Goal: Find specific page/section: Locate item on page

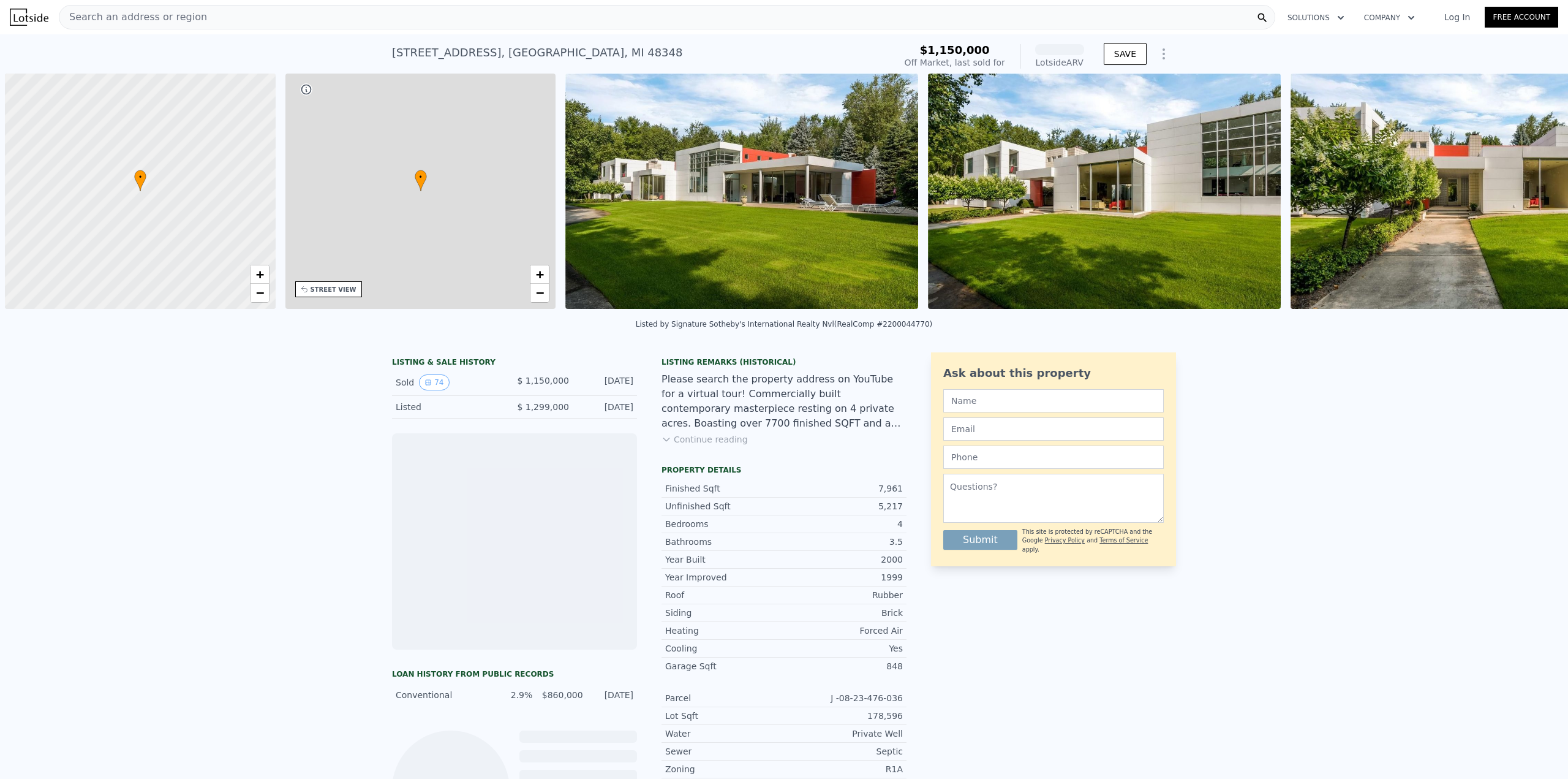
scroll to position [0, 5]
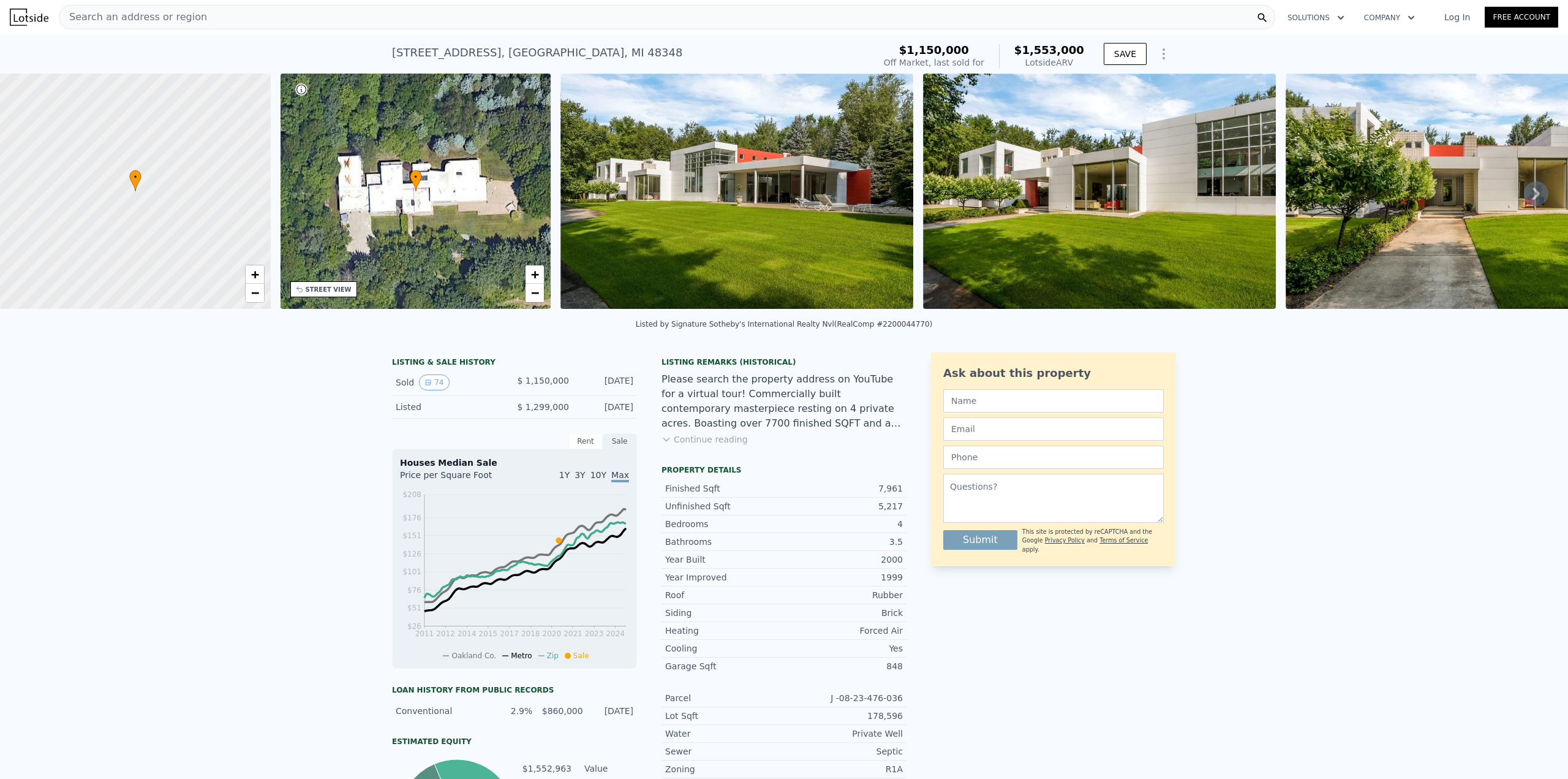
click at [136, 188] on icon at bounding box center [135, 181] width 11 height 21
click at [255, 272] on span "+" at bounding box center [254, 274] width 8 height 16
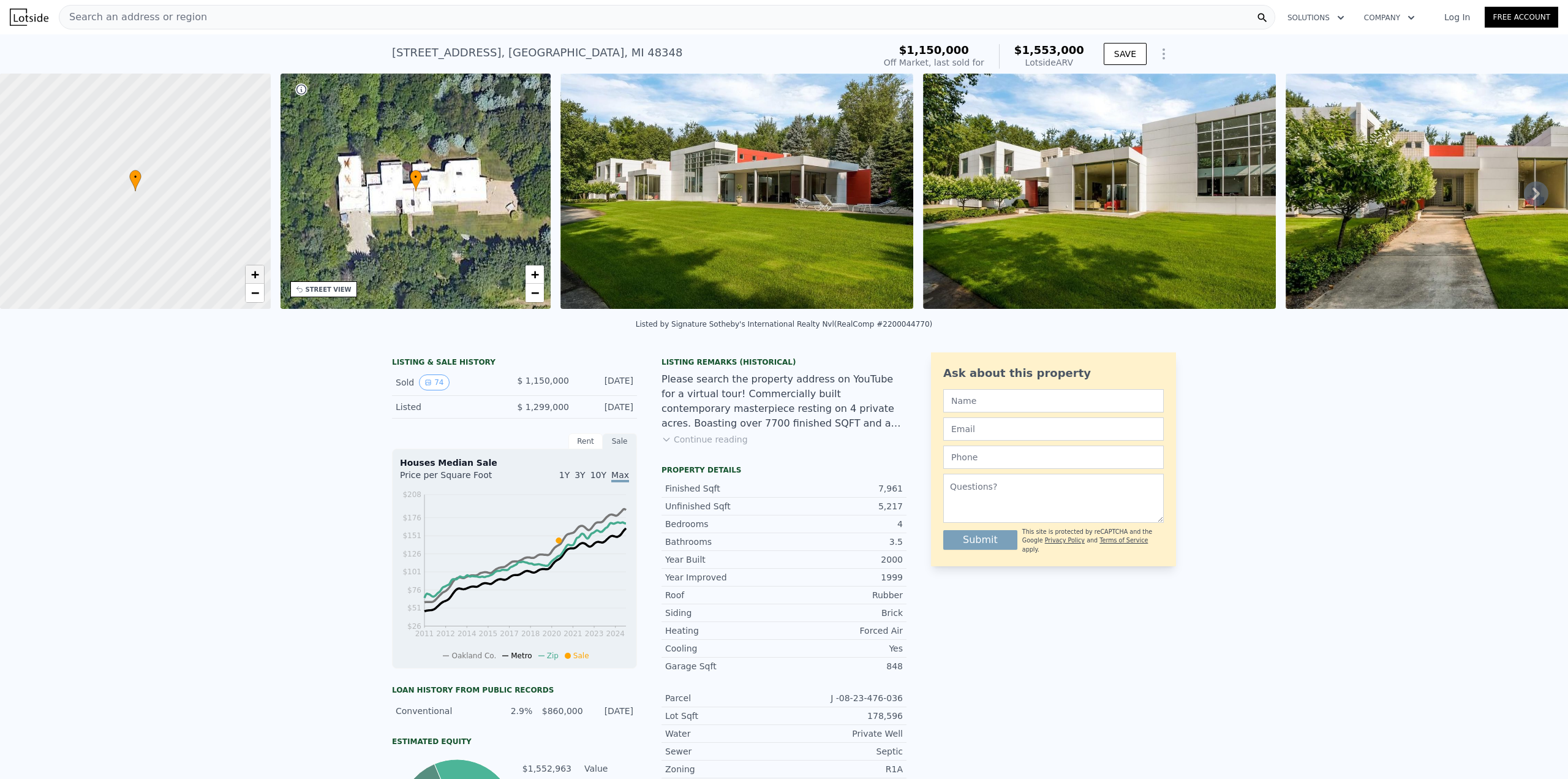
click at [255, 272] on span "+" at bounding box center [254, 274] width 8 height 16
drag, startPoint x: 177, startPoint y: 236, endPoint x: 115, endPoint y: 223, distance: 63.3
click at [115, 223] on div at bounding box center [136, 192] width 325 height 283
click at [537, 273] on span "+" at bounding box center [535, 274] width 8 height 16
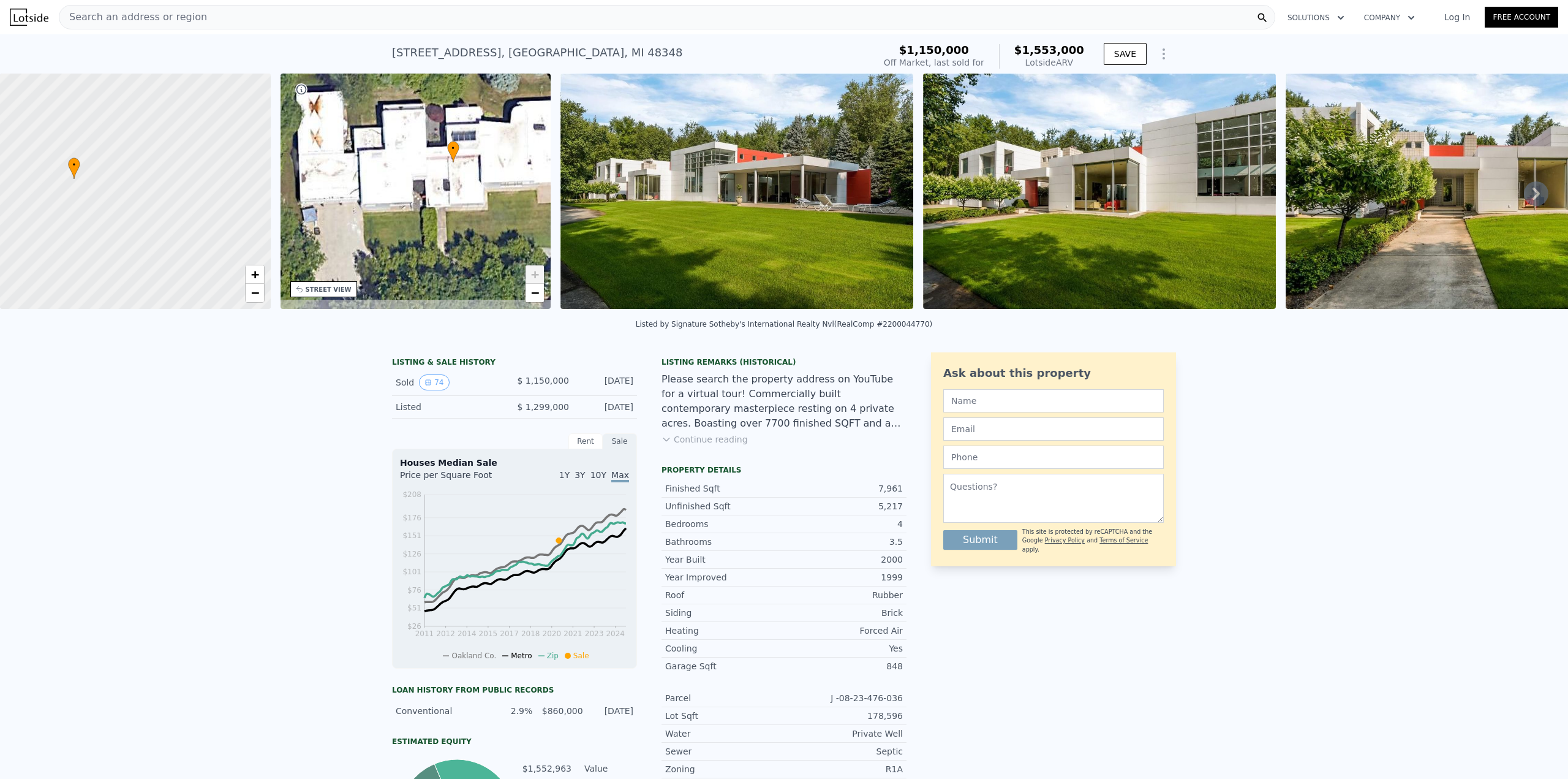
drag, startPoint x: 495, startPoint y: 203, endPoint x: 518, endPoint y: 194, distance: 24.7
click at [518, 194] on div "• + −" at bounding box center [415, 192] width 271 height 236
click at [446, 177] on div "• + −" at bounding box center [415, 192] width 271 height 236
click at [837, 210] on img at bounding box center [736, 192] width 352 height 236
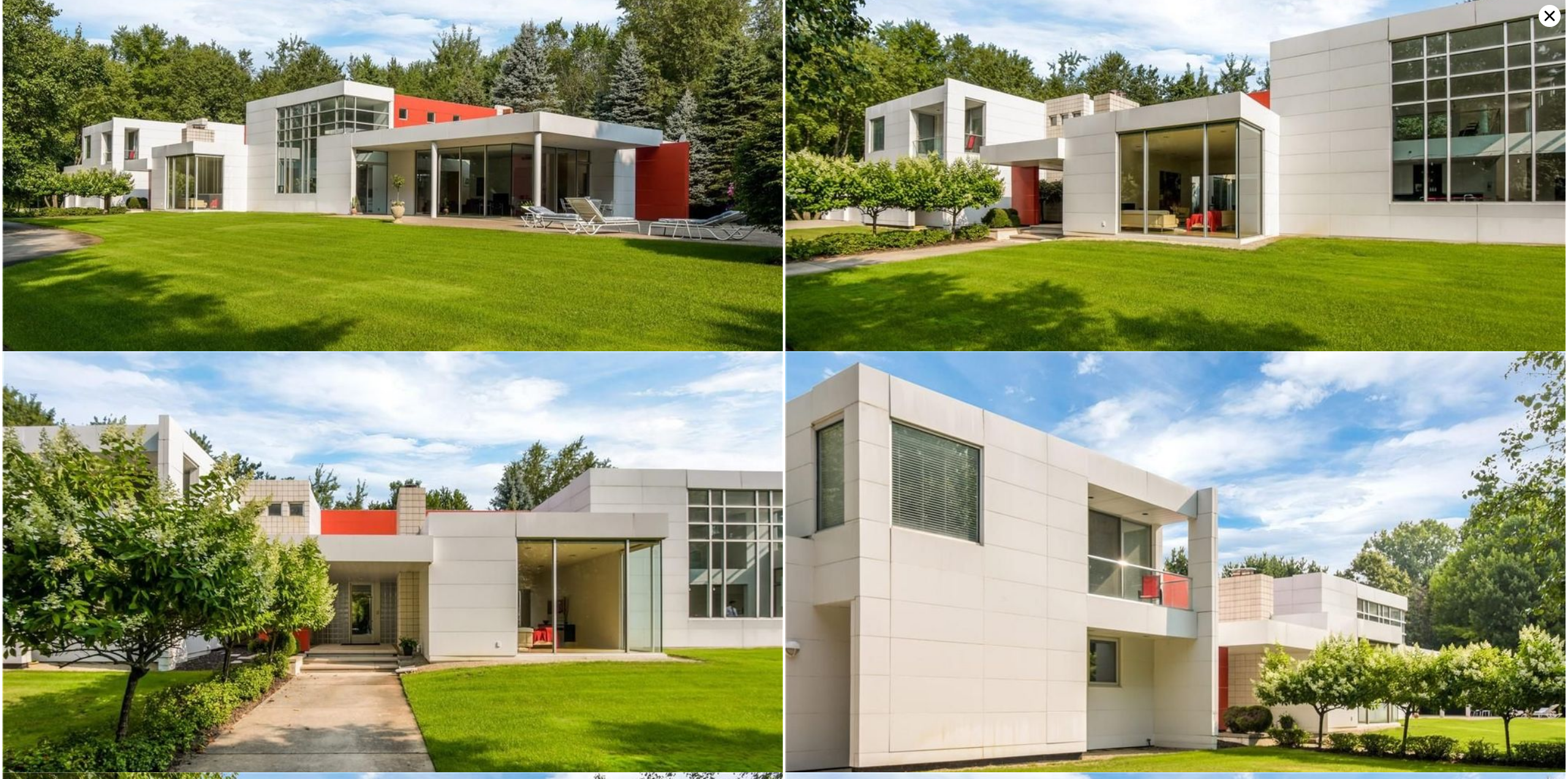
scroll to position [0, 0]
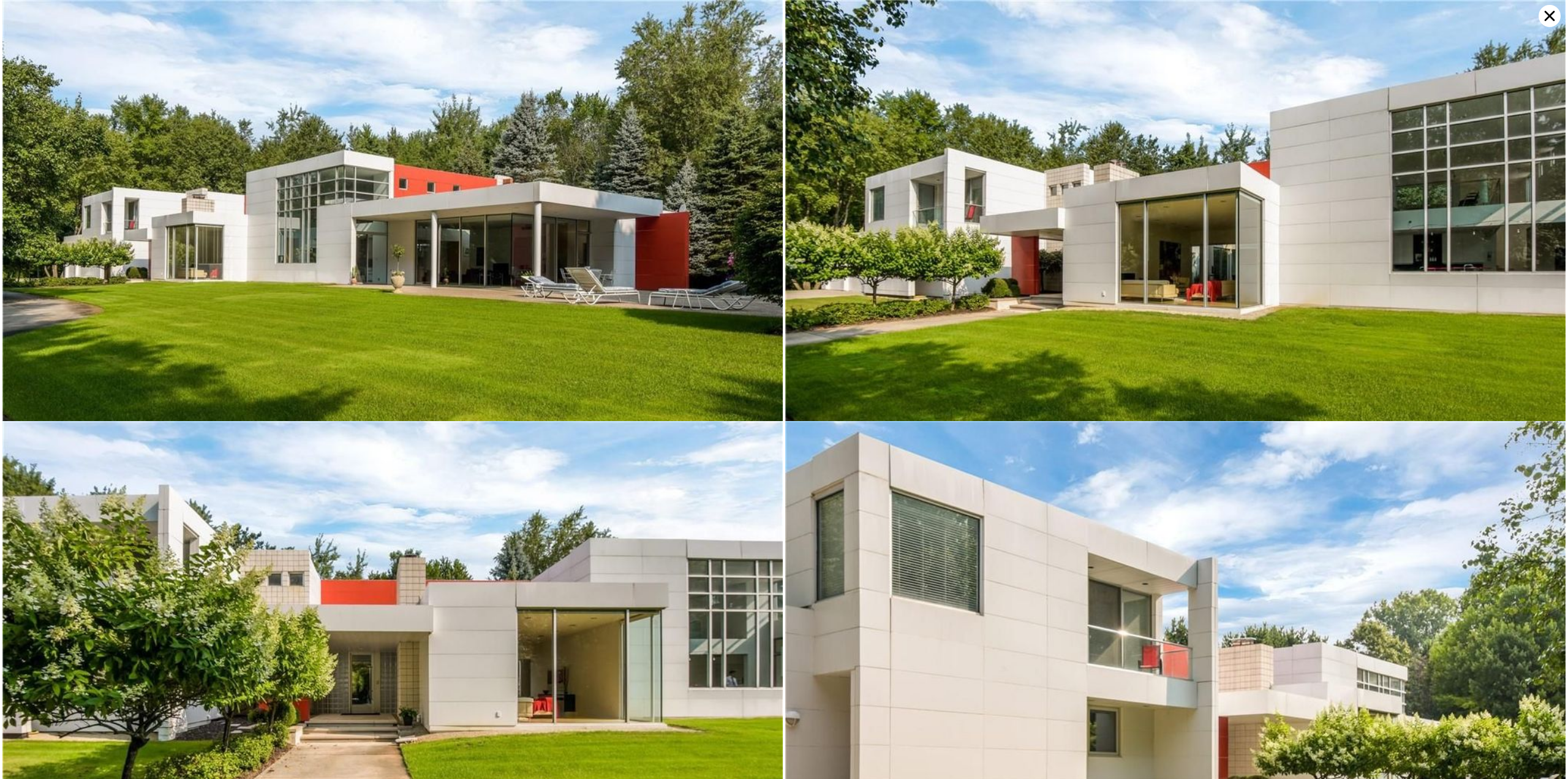
click at [542, 271] on img at bounding box center [392, 260] width 780 height 521
drag, startPoint x: 450, startPoint y: 224, endPoint x: 672, endPoint y: 247, distance: 223.2
click at [672, 247] on img at bounding box center [392, 260] width 780 height 521
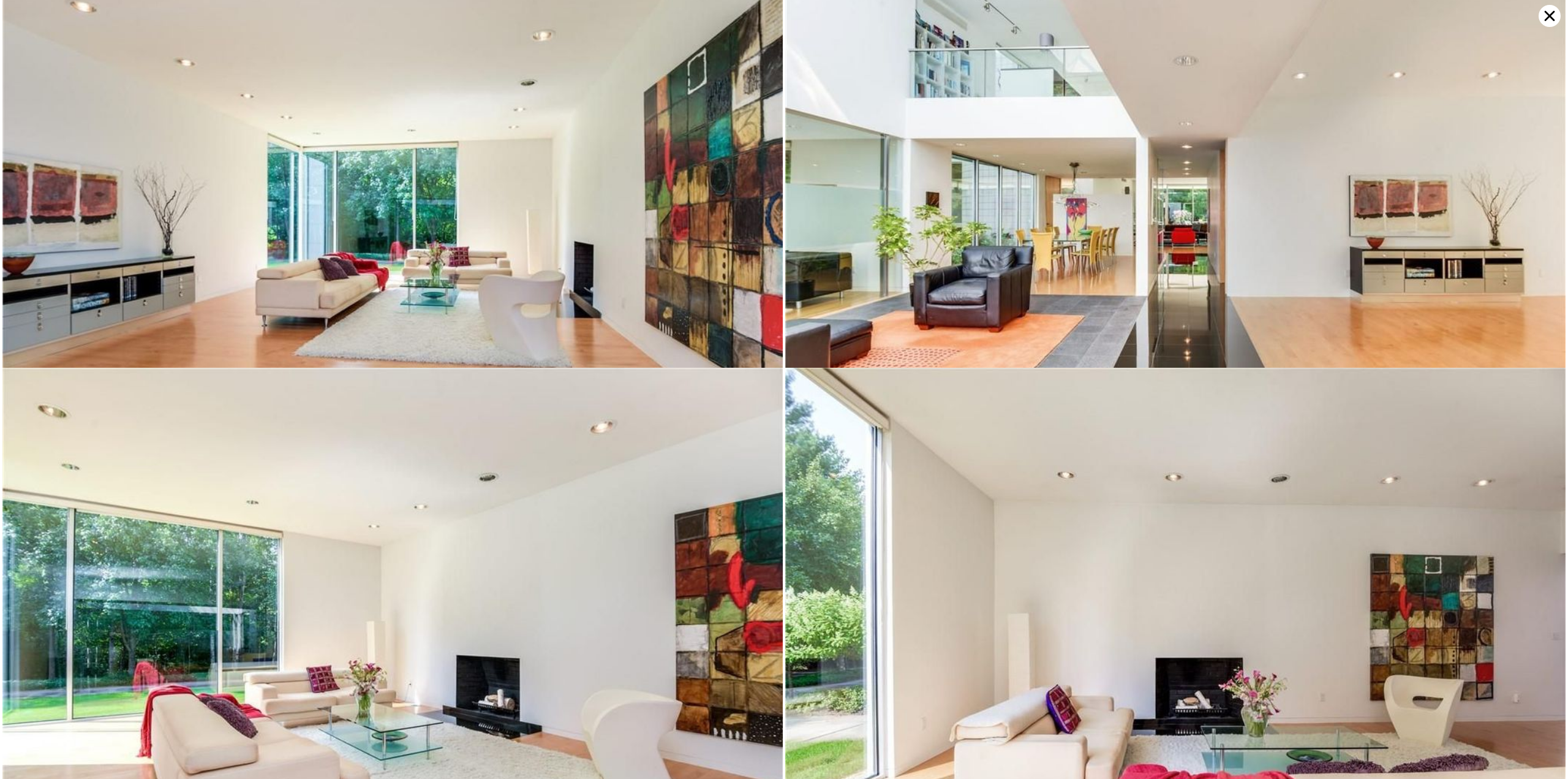
scroll to position [2946, 0]
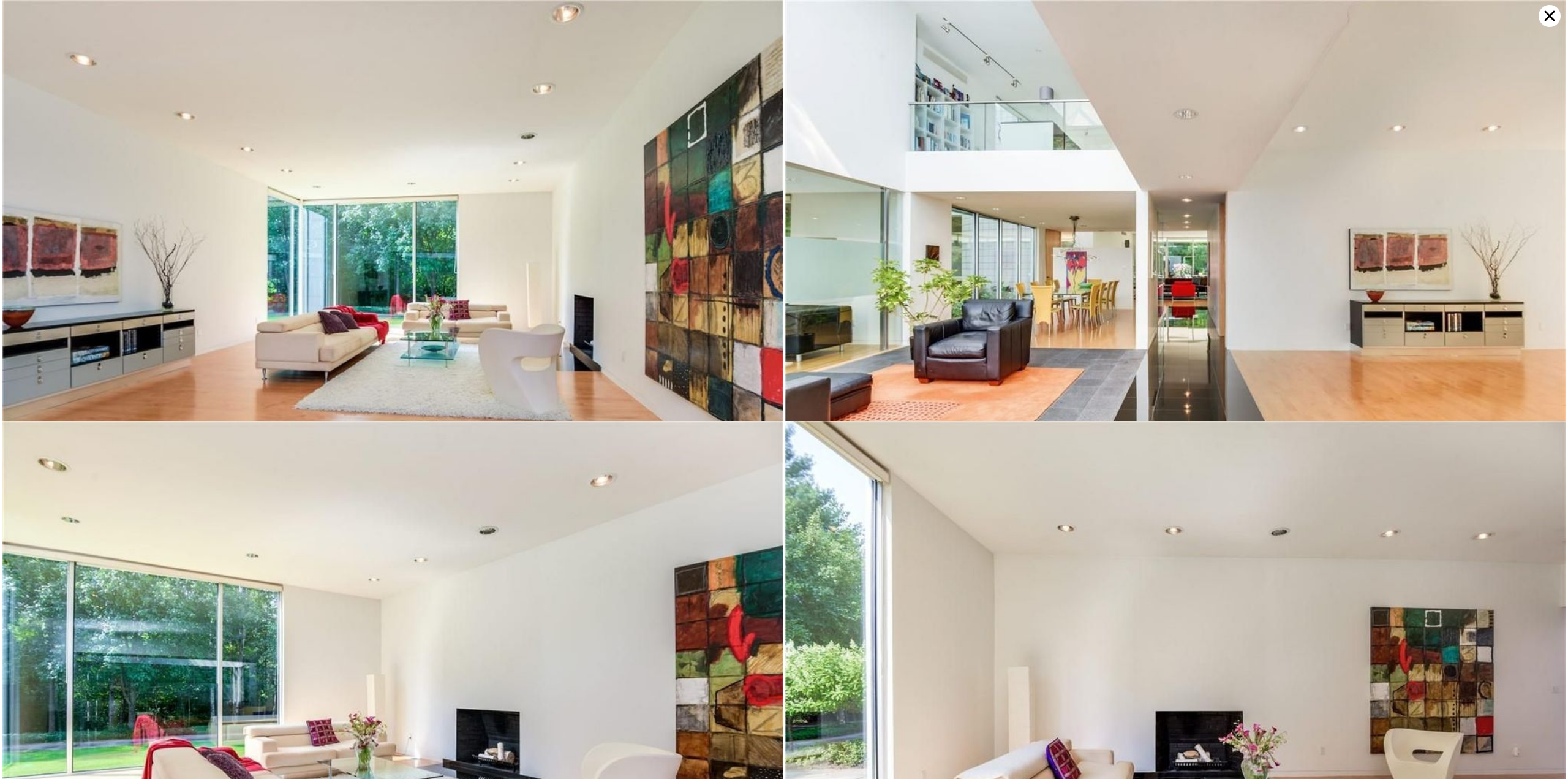
click at [1548, 13] on icon at bounding box center [1549, 16] width 22 height 22
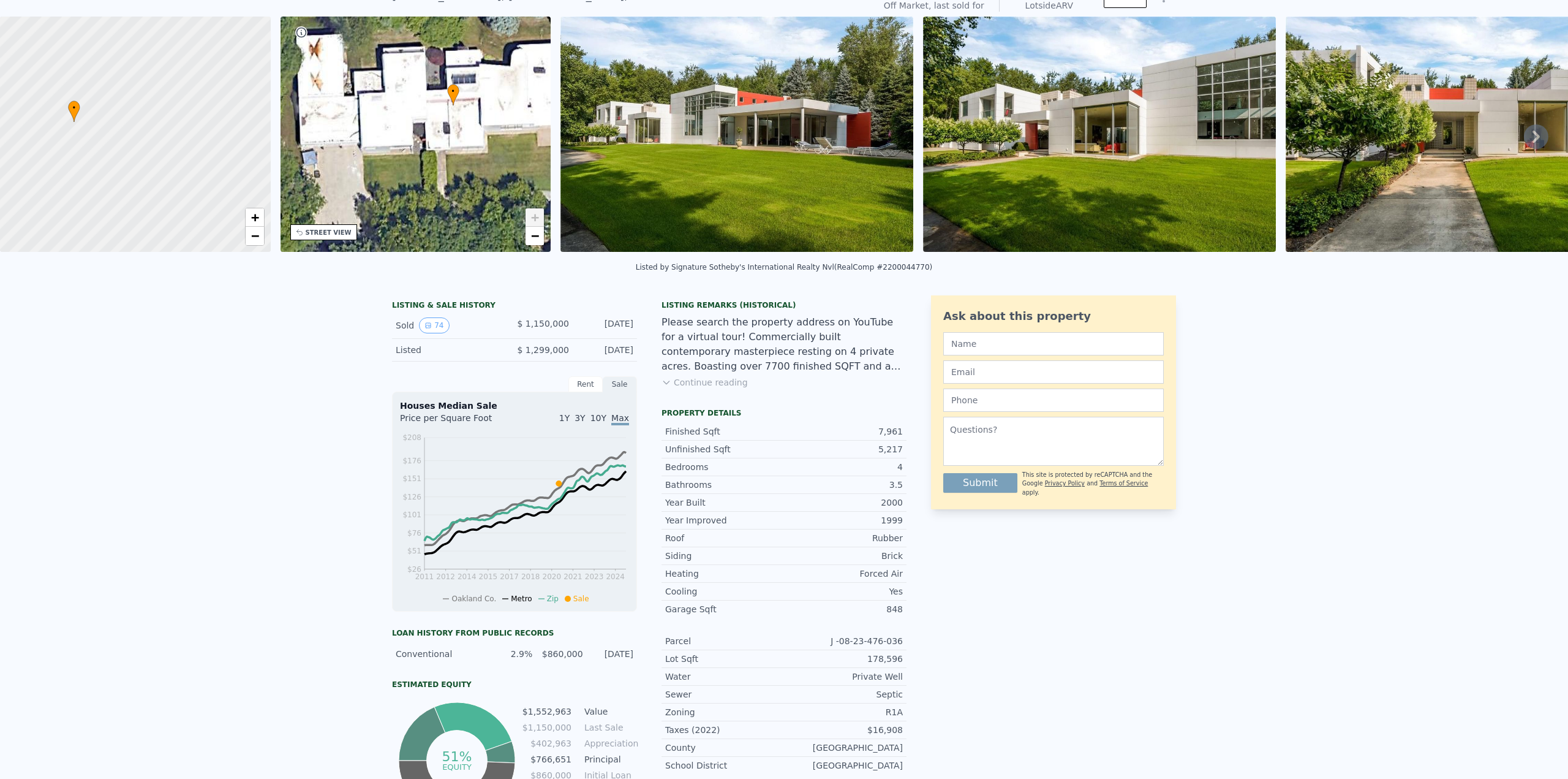
scroll to position [4, 0]
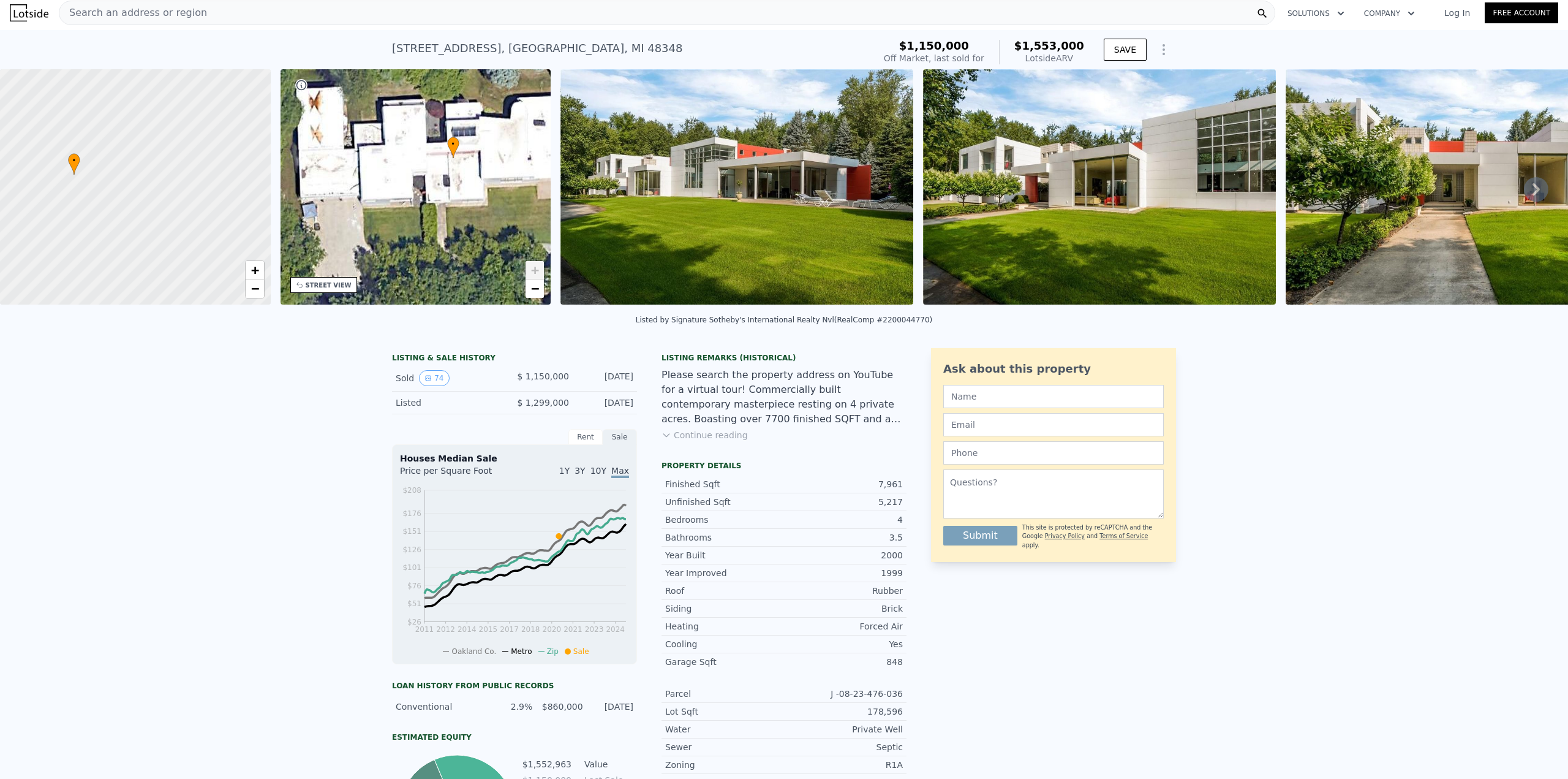
click at [396, 172] on div "• + −" at bounding box center [415, 187] width 271 height 236
click at [534, 277] on link "+" at bounding box center [534, 269] width 18 height 18
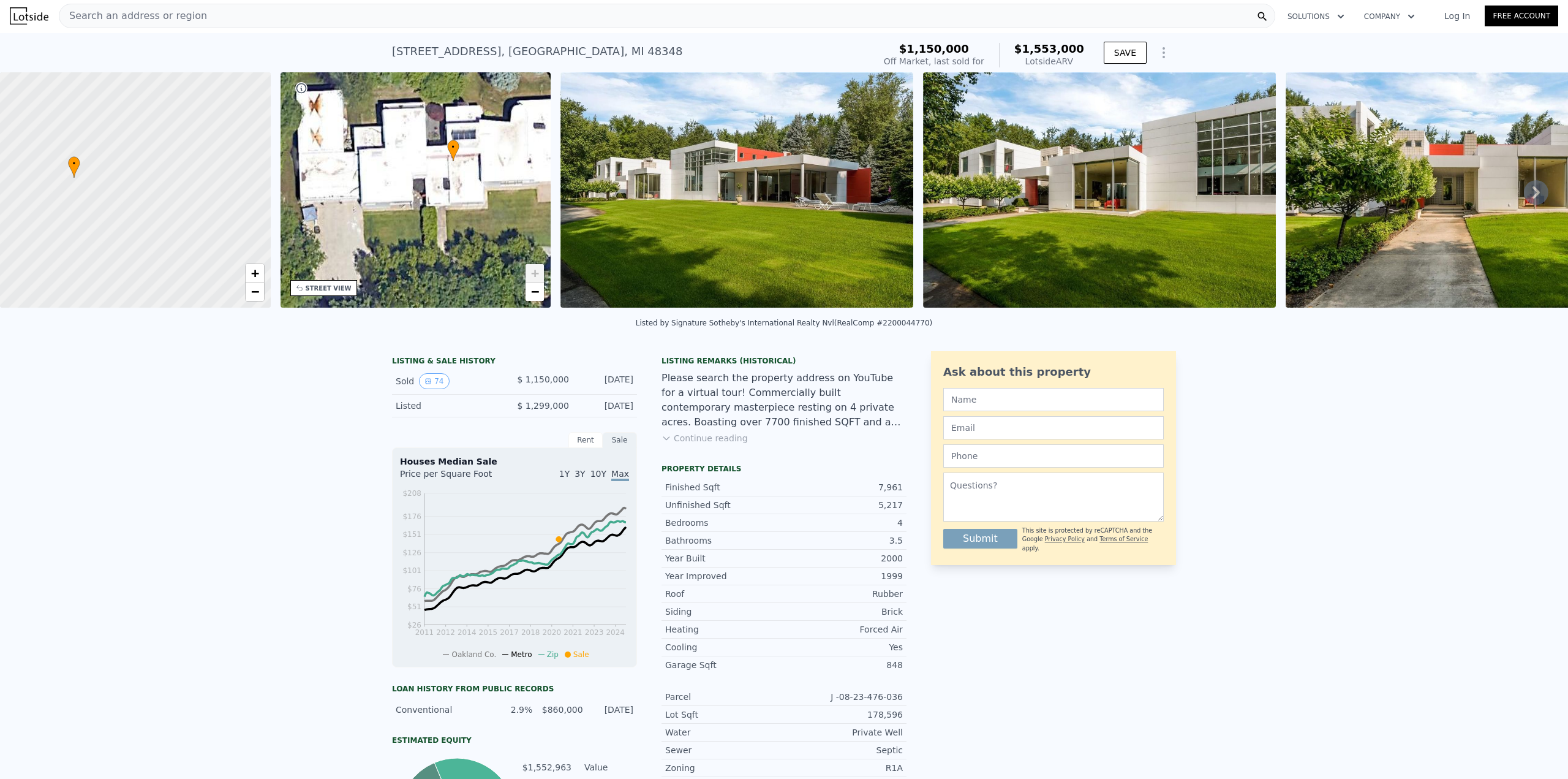
scroll to position [0, 0]
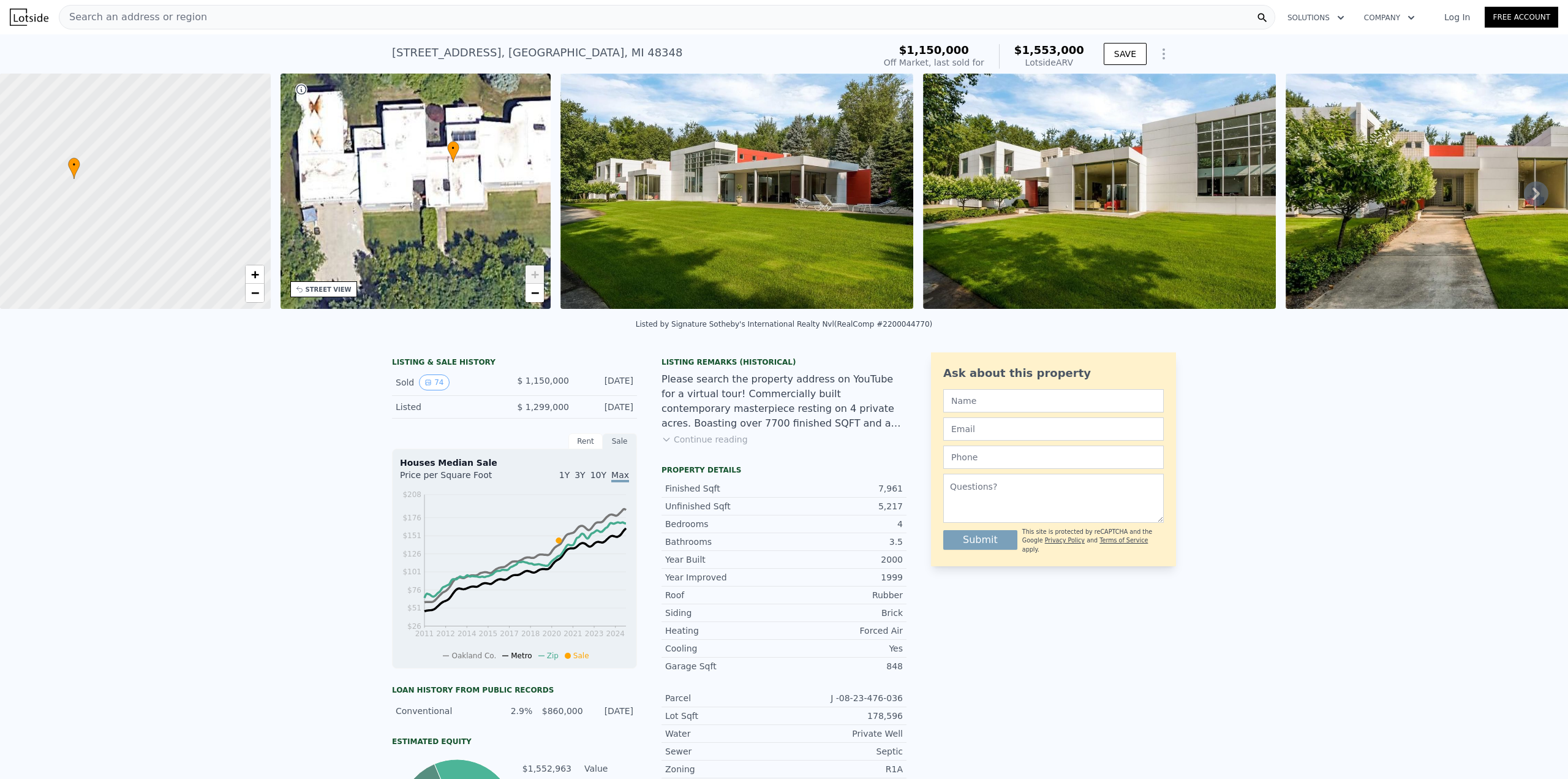
click at [751, 180] on img at bounding box center [736, 192] width 352 height 236
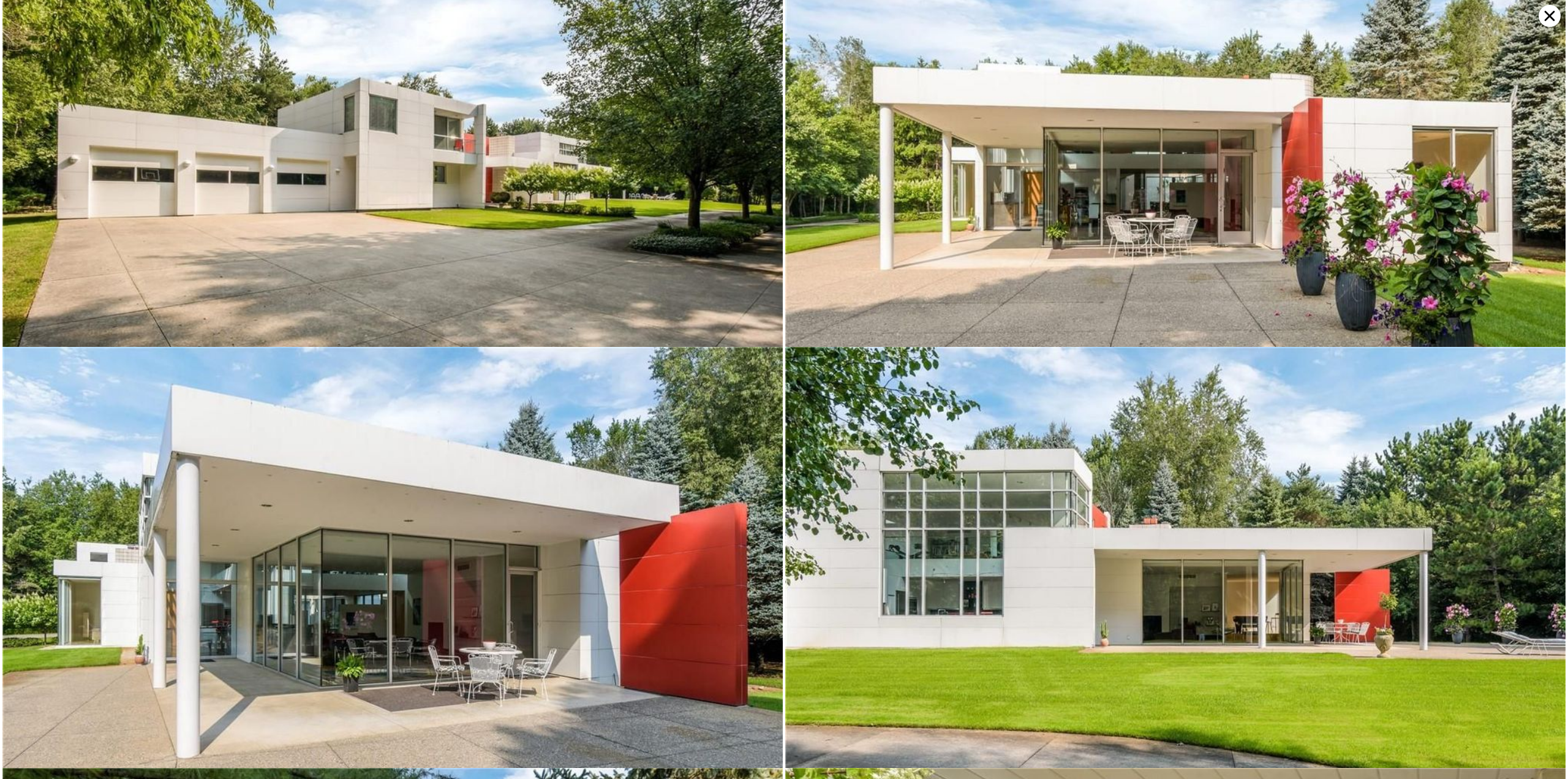
scroll to position [842, 0]
